Goal: Transaction & Acquisition: Purchase product/service

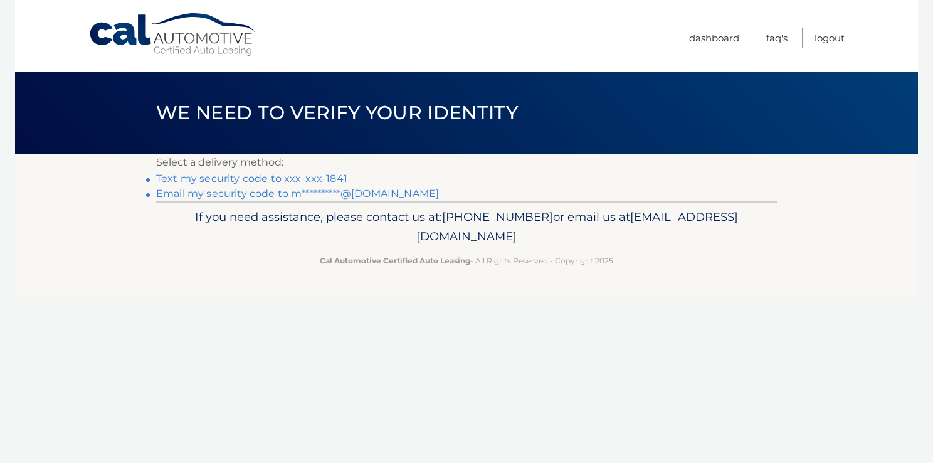
click at [261, 177] on link "Text my security code to xxx-xxx-1841" at bounding box center [251, 178] width 191 height 12
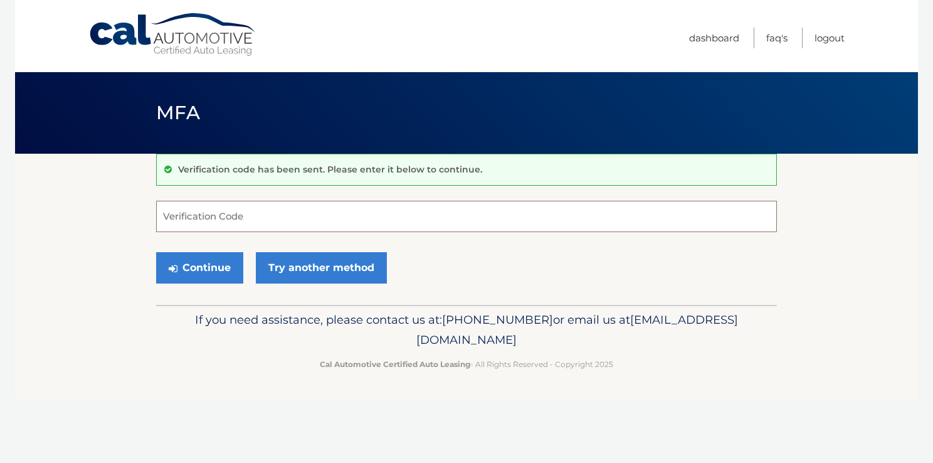
click at [180, 218] on input "Verification Code" at bounding box center [466, 216] width 620 height 31
type input "657576"
click at [191, 267] on button "Continue" at bounding box center [199, 267] width 87 height 31
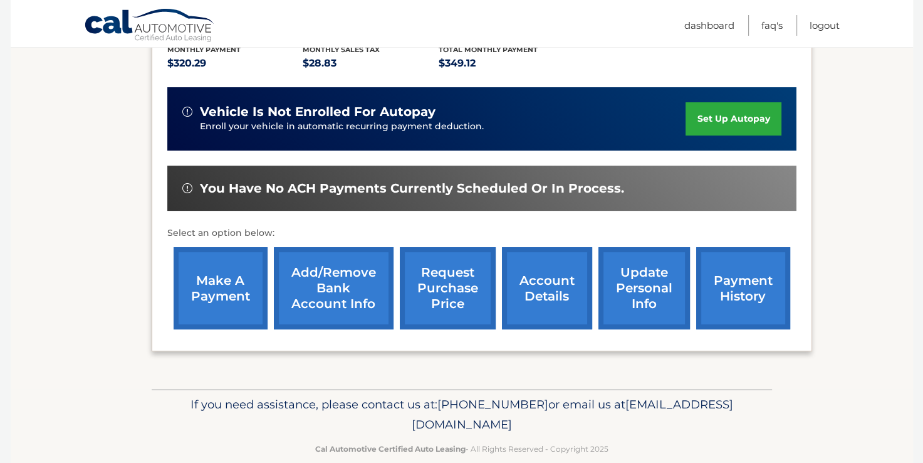
scroll to position [295, 0]
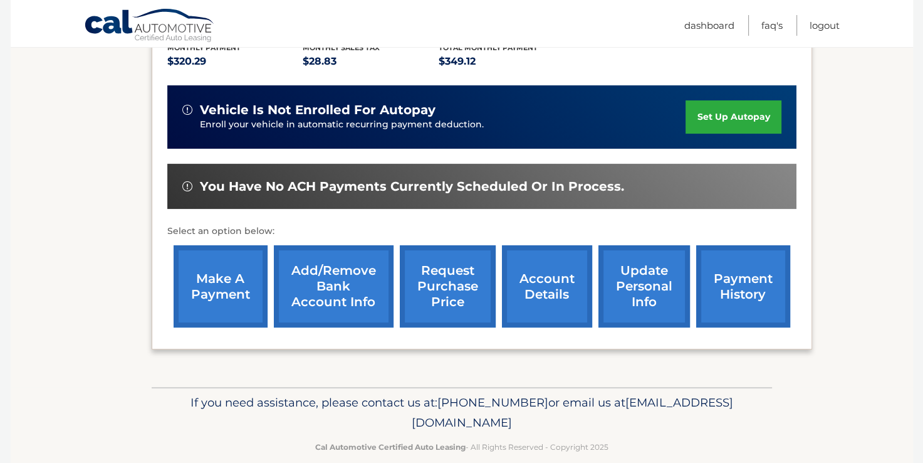
click at [204, 264] on link "make a payment" at bounding box center [221, 286] width 94 height 82
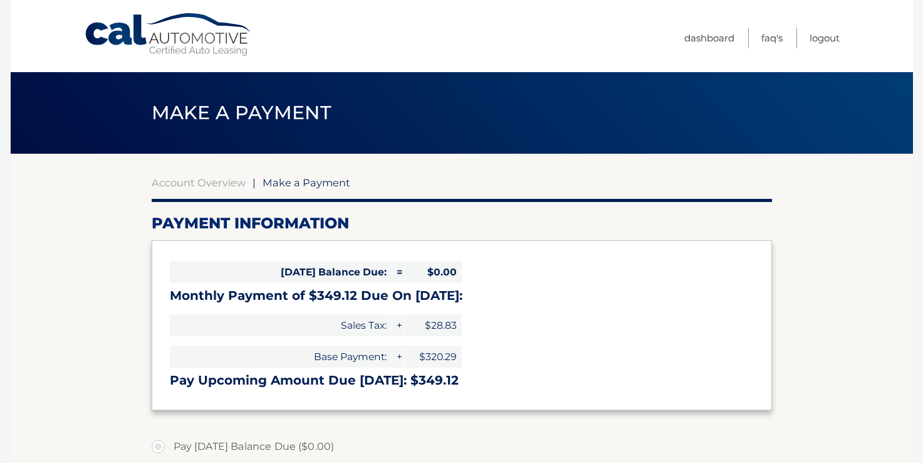
select select "OWQ5YjYwNDItNDg4MC00MDViLTk0OTItNGExOWY2NjQ0ZTZm"
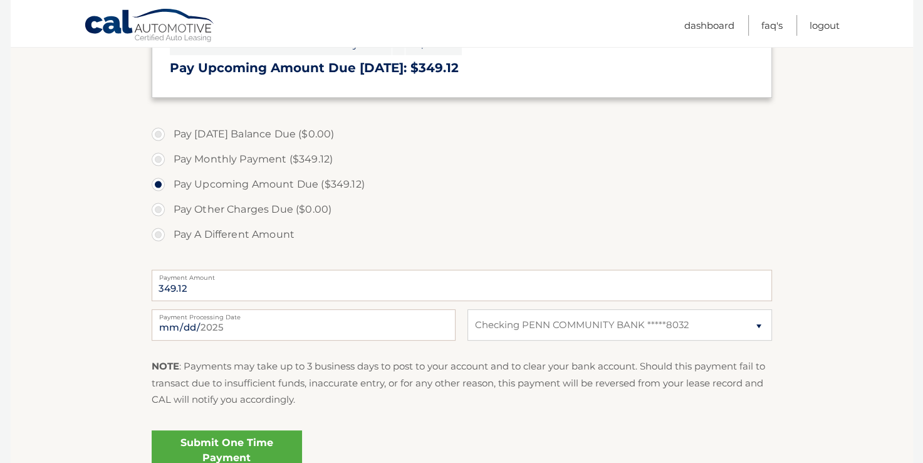
scroll to position [313, 0]
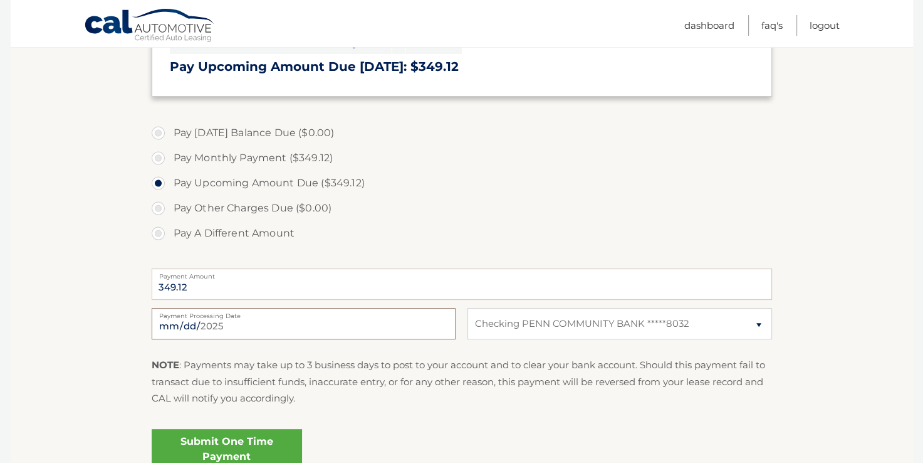
click at [426, 327] on input "2025-09-15" at bounding box center [304, 323] width 304 height 31
type input "2025-09-18"
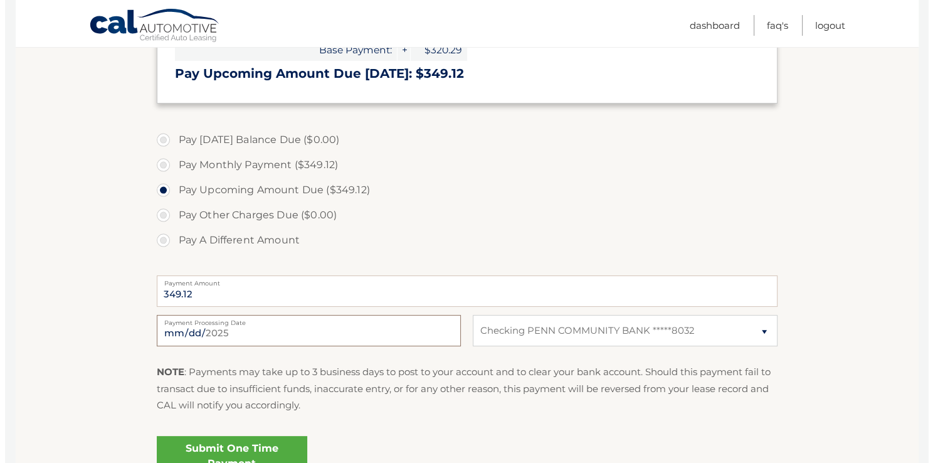
scroll to position [369, 0]
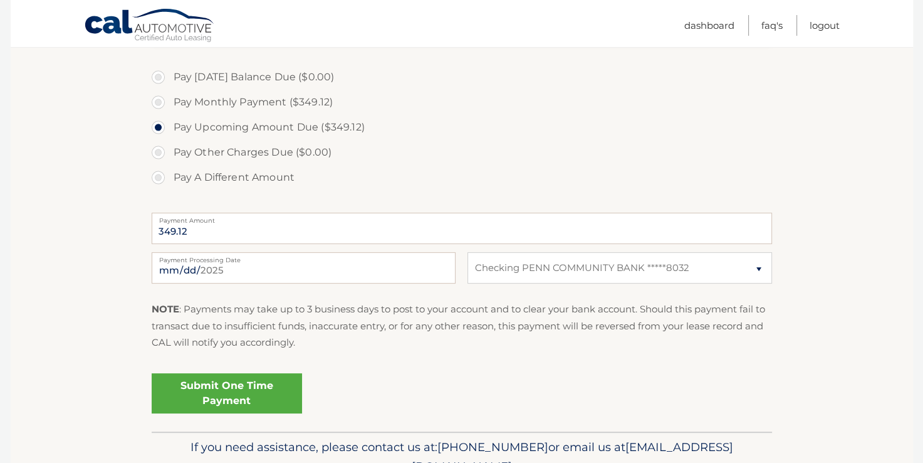
click at [225, 395] on link "Submit One Time Payment" at bounding box center [227, 393] width 150 height 40
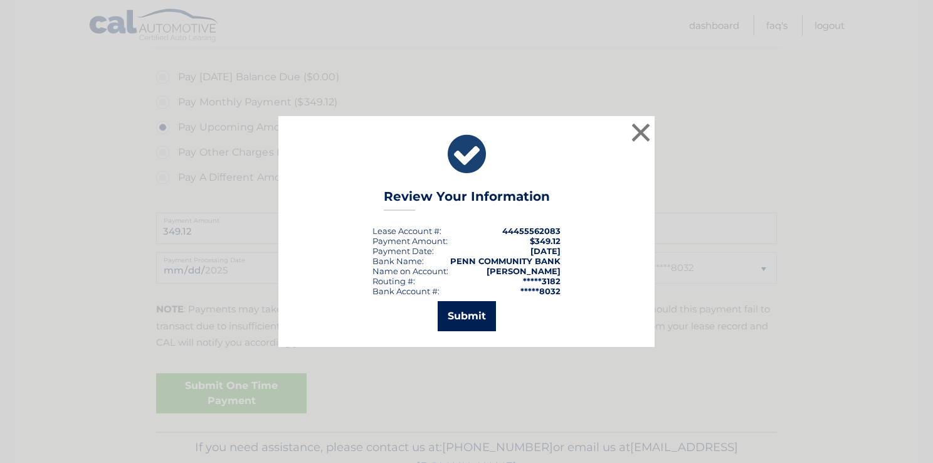
click at [462, 319] on button "Submit" at bounding box center [466, 316] width 58 height 30
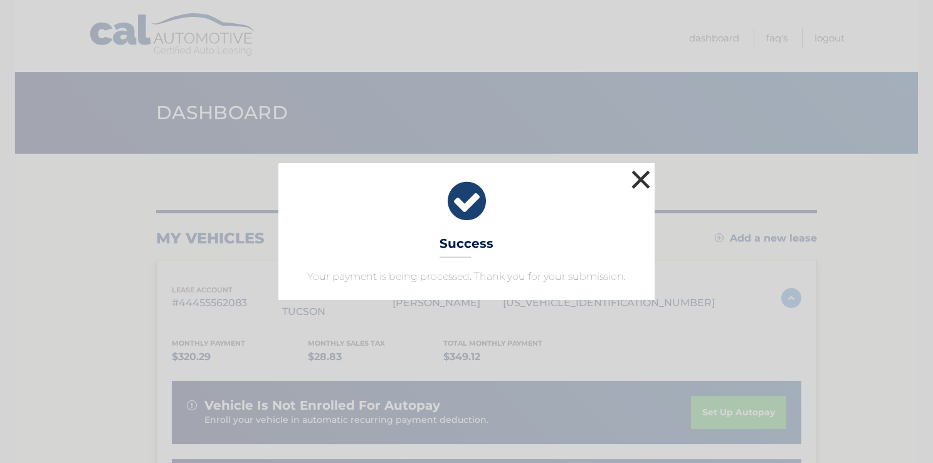
click at [641, 180] on button "×" at bounding box center [640, 179] width 25 height 25
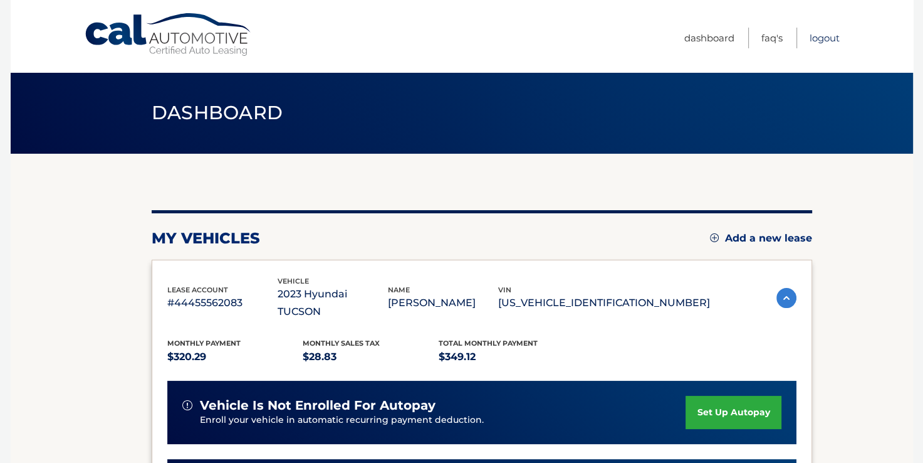
click at [822, 36] on link "Logout" at bounding box center [825, 38] width 30 height 21
